Goal: Task Accomplishment & Management: Complete application form

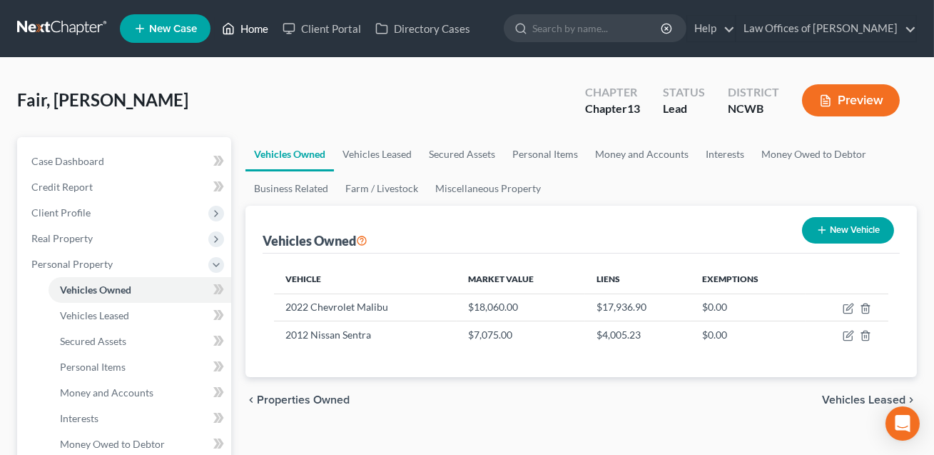
click at [250, 29] on link "Home" at bounding box center [245, 29] width 61 height 26
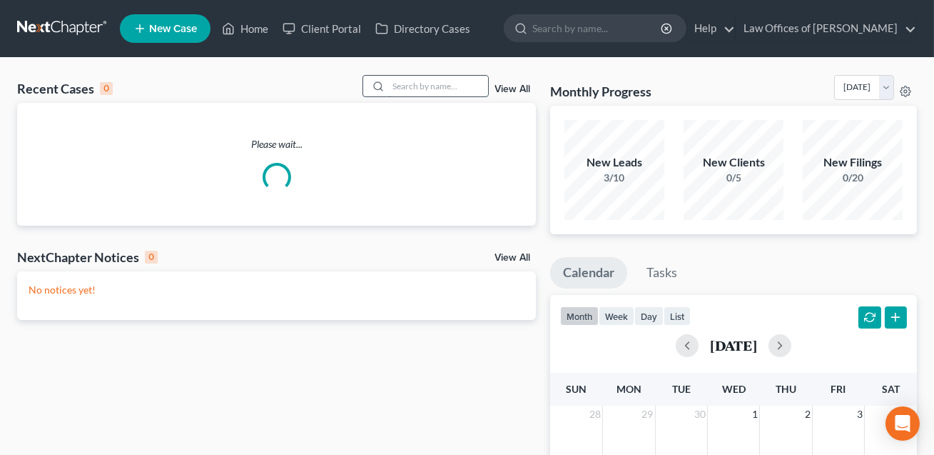
click at [395, 84] on input "search" at bounding box center [438, 86] width 100 height 21
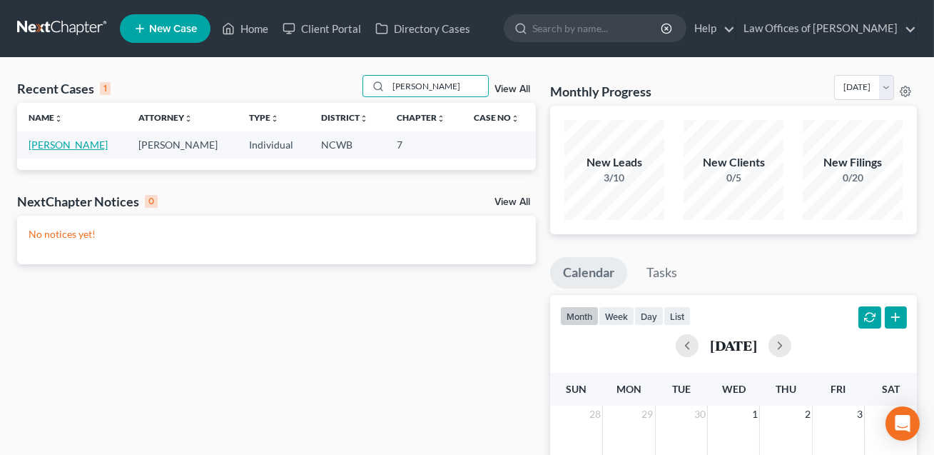
type input "[PERSON_NAME]"
click at [78, 146] on link "[PERSON_NAME]" at bounding box center [68, 144] width 79 height 12
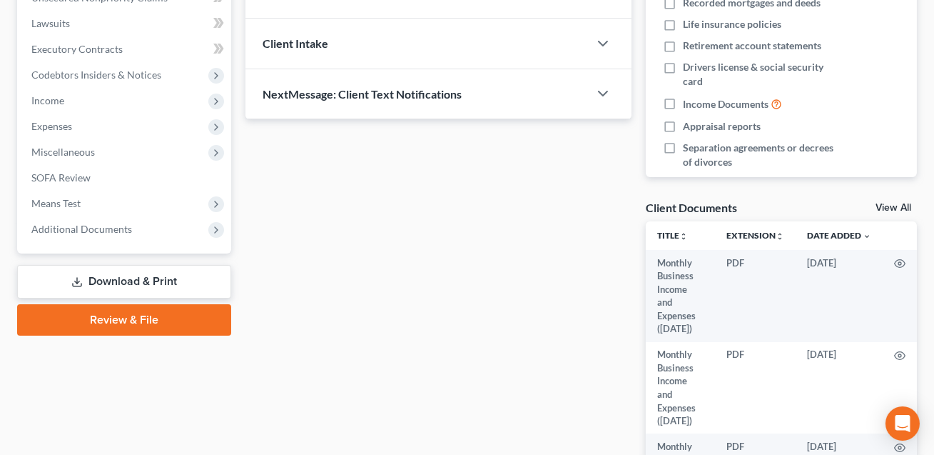
scroll to position [450, 0]
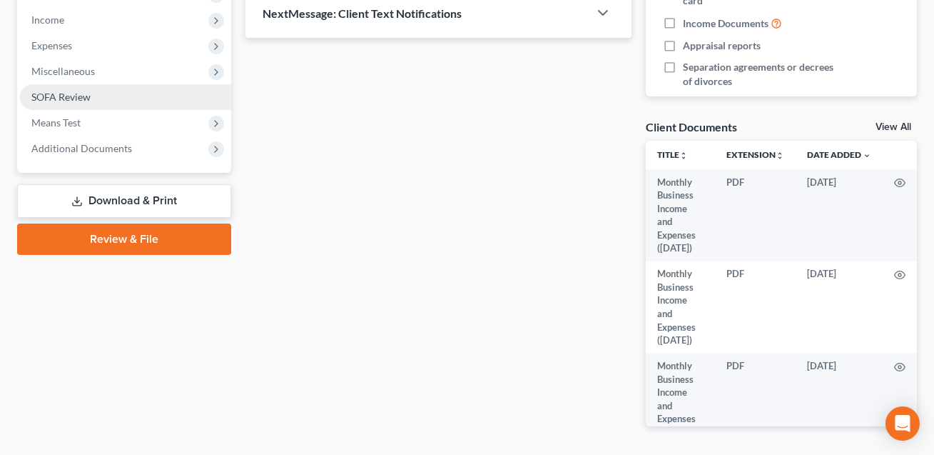
click at [55, 99] on span "SOFA Review" at bounding box center [60, 97] width 59 height 12
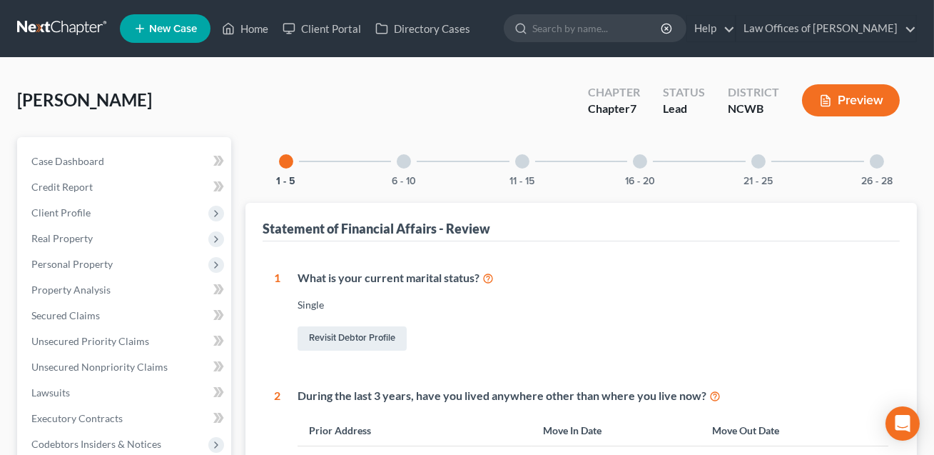
click at [638, 161] on div at bounding box center [640, 161] width 14 height 14
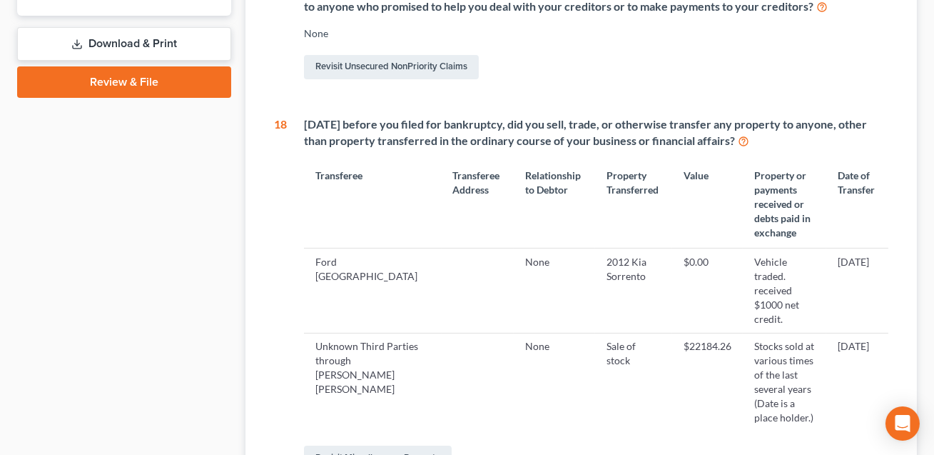
scroll to position [613, 0]
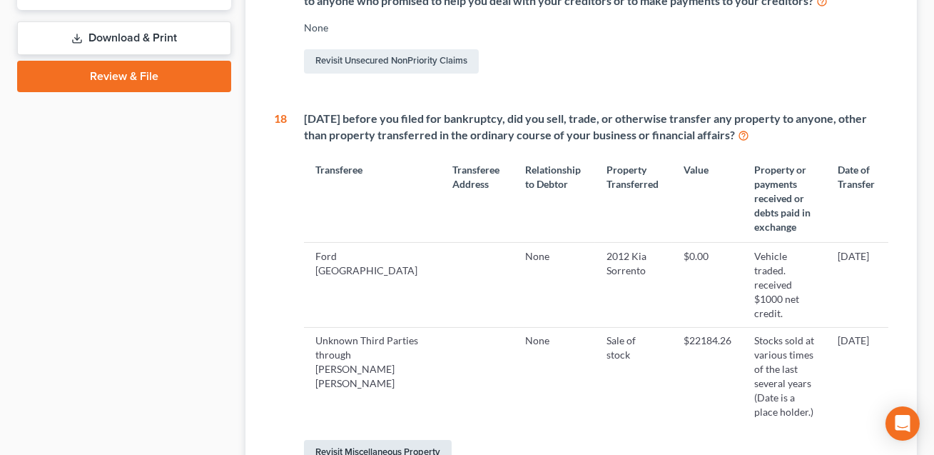
click at [417, 440] on link "Revisit Miscellaneous Property" at bounding box center [378, 452] width 148 height 24
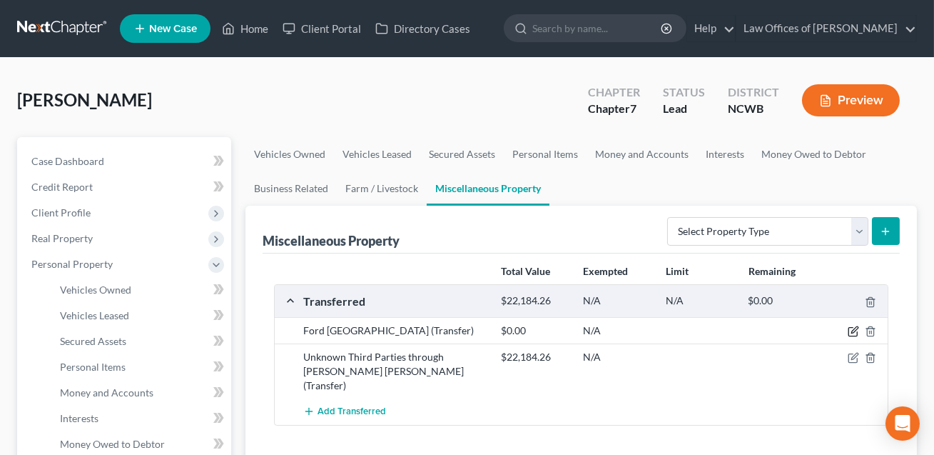
click at [854, 331] on icon "button" at bounding box center [855, 330] width 6 height 6
select select "Ordinary ([DATE])"
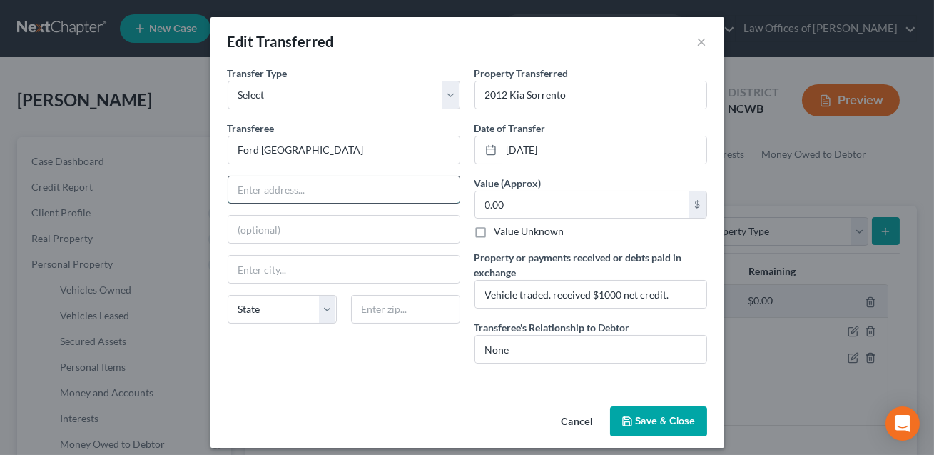
click at [289, 189] on input "text" at bounding box center [343, 189] width 231 height 27
type input "[STREET_ADDRESS]"
click at [385, 309] on input "text" at bounding box center [405, 309] width 109 height 29
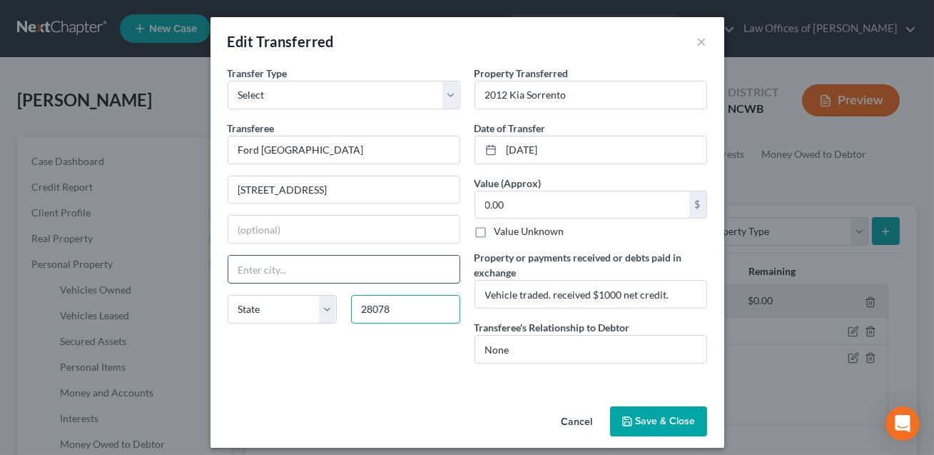
type input "28078"
type input "[GEOGRAPHIC_DATA]"
click at [375, 281] on input "[GEOGRAPHIC_DATA]" at bounding box center [343, 269] width 231 height 27
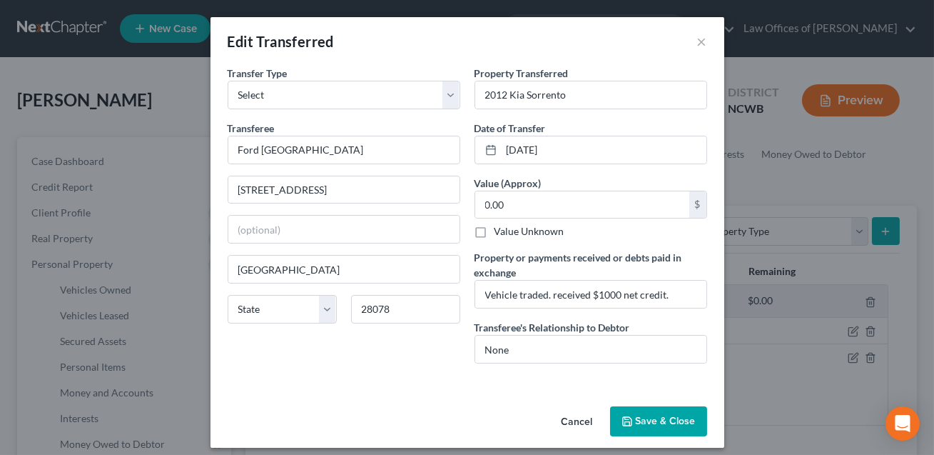
click at [642, 423] on button "Save & Close" at bounding box center [658, 421] width 97 height 30
